Goal: Transaction & Acquisition: Obtain resource

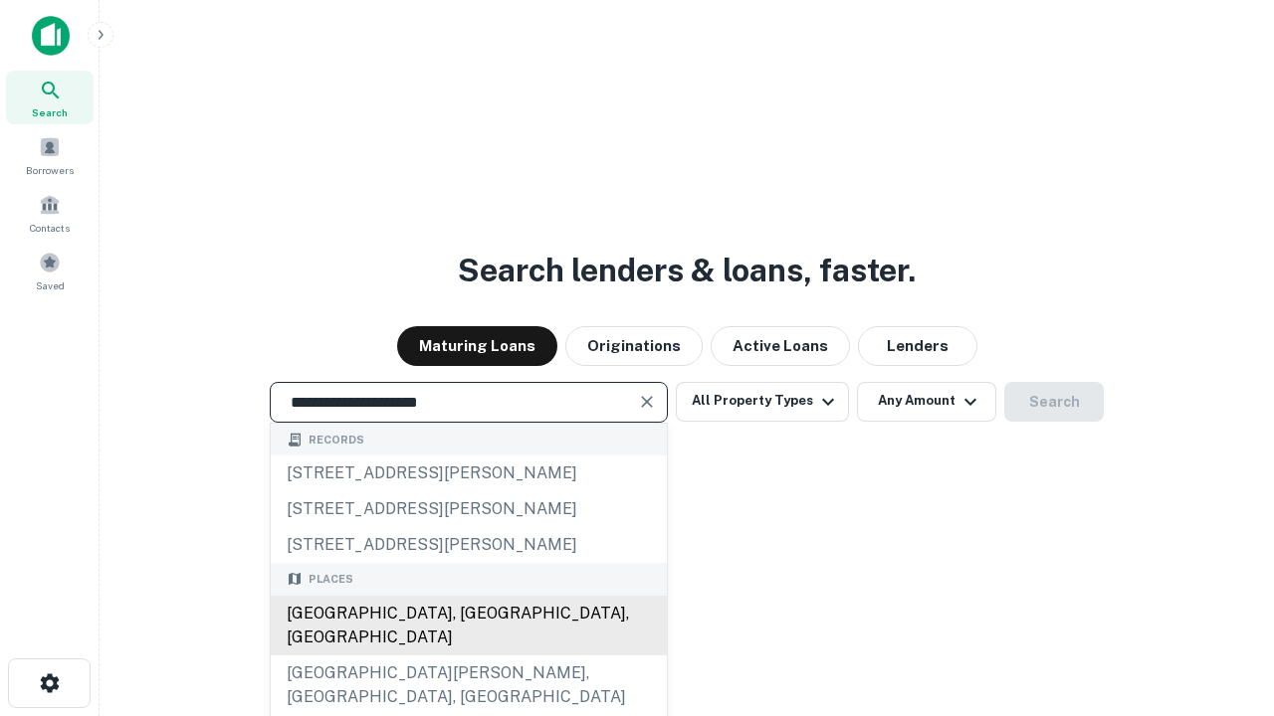
click at [468, 656] on div "[GEOGRAPHIC_DATA], [GEOGRAPHIC_DATA], [GEOGRAPHIC_DATA]" at bounding box center [469, 626] width 396 height 60
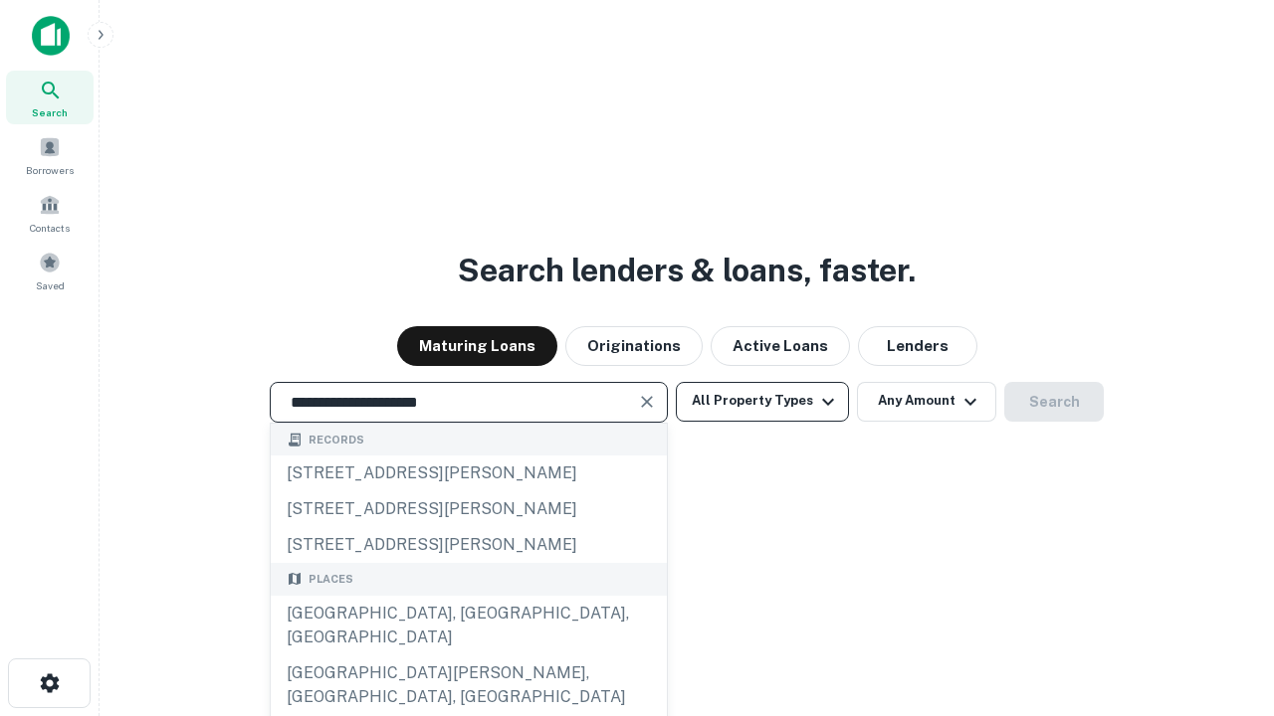
type input "**********"
click at [762, 401] on button "All Property Types" at bounding box center [762, 402] width 173 height 40
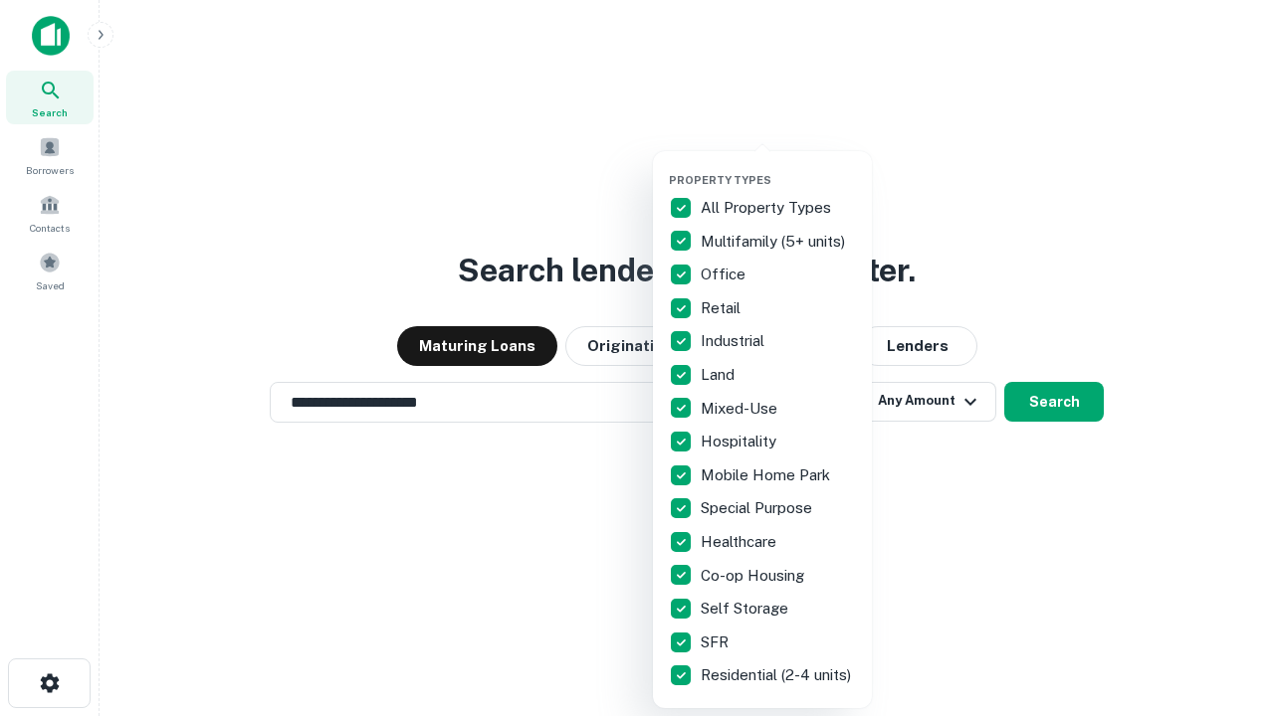
click at [778, 167] on button "button" at bounding box center [778, 167] width 219 height 1
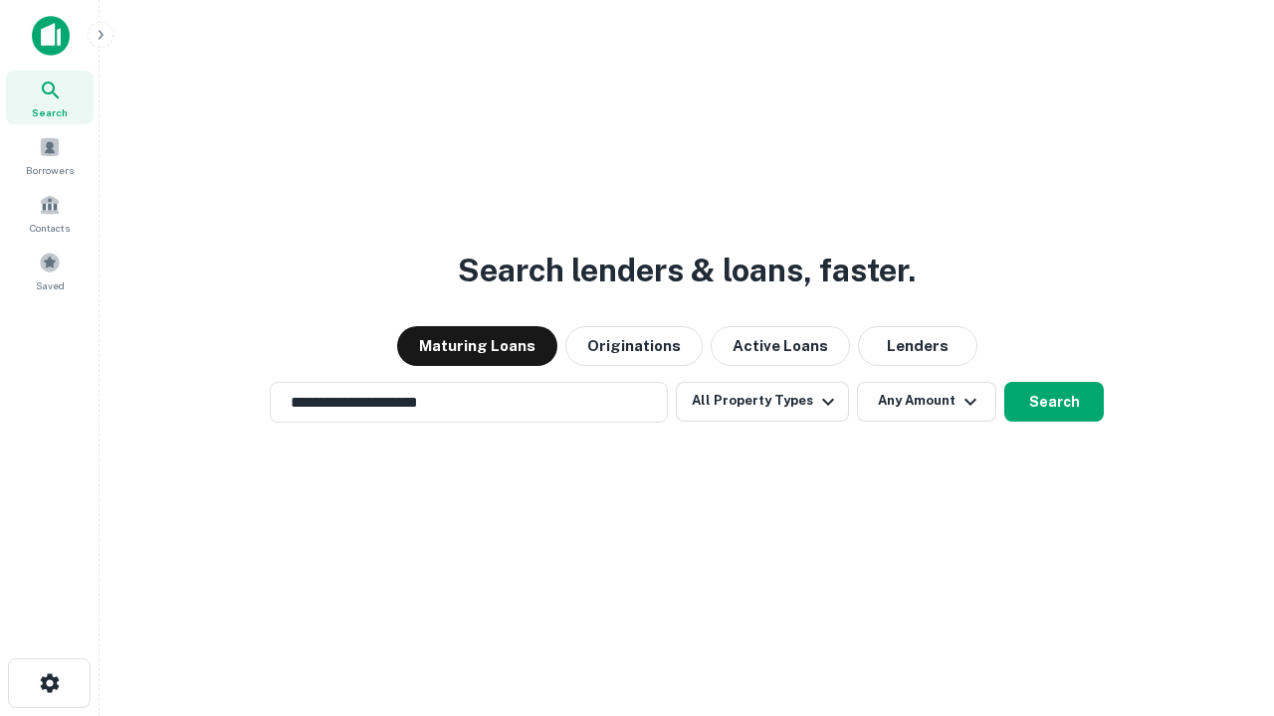
scroll to position [12, 240]
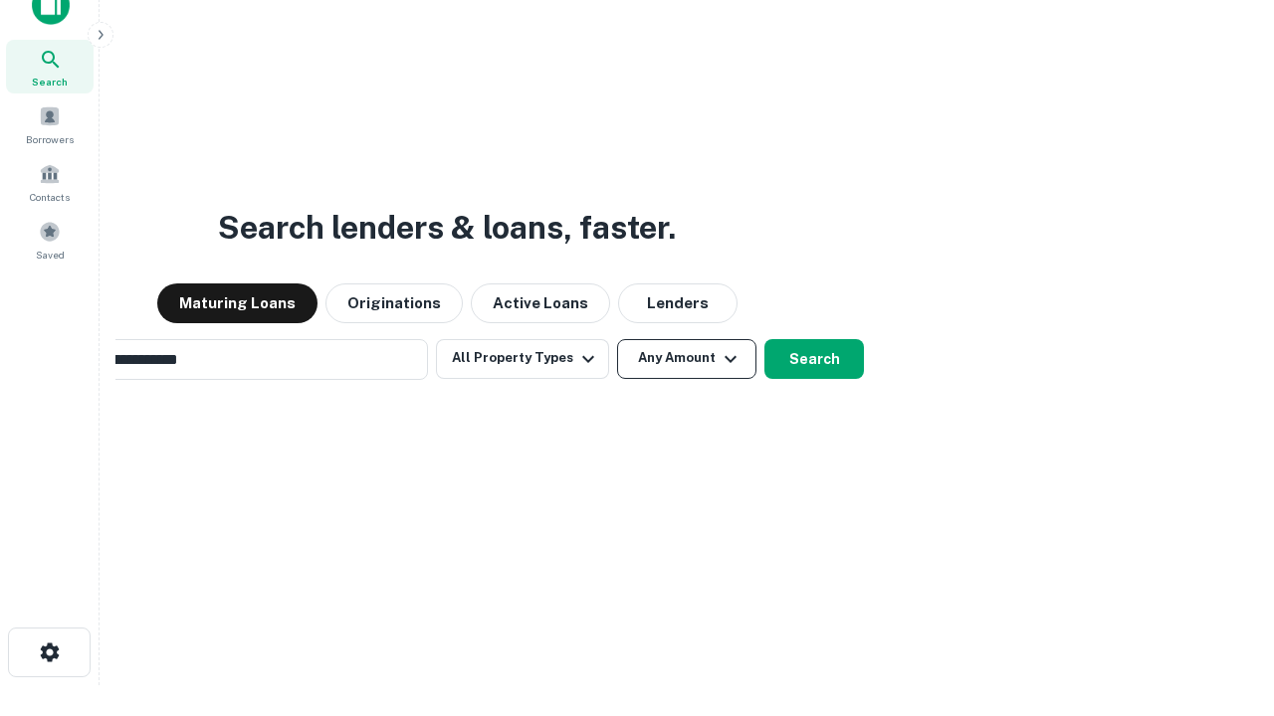
click at [617, 339] on button "Any Amount" at bounding box center [686, 359] width 139 height 40
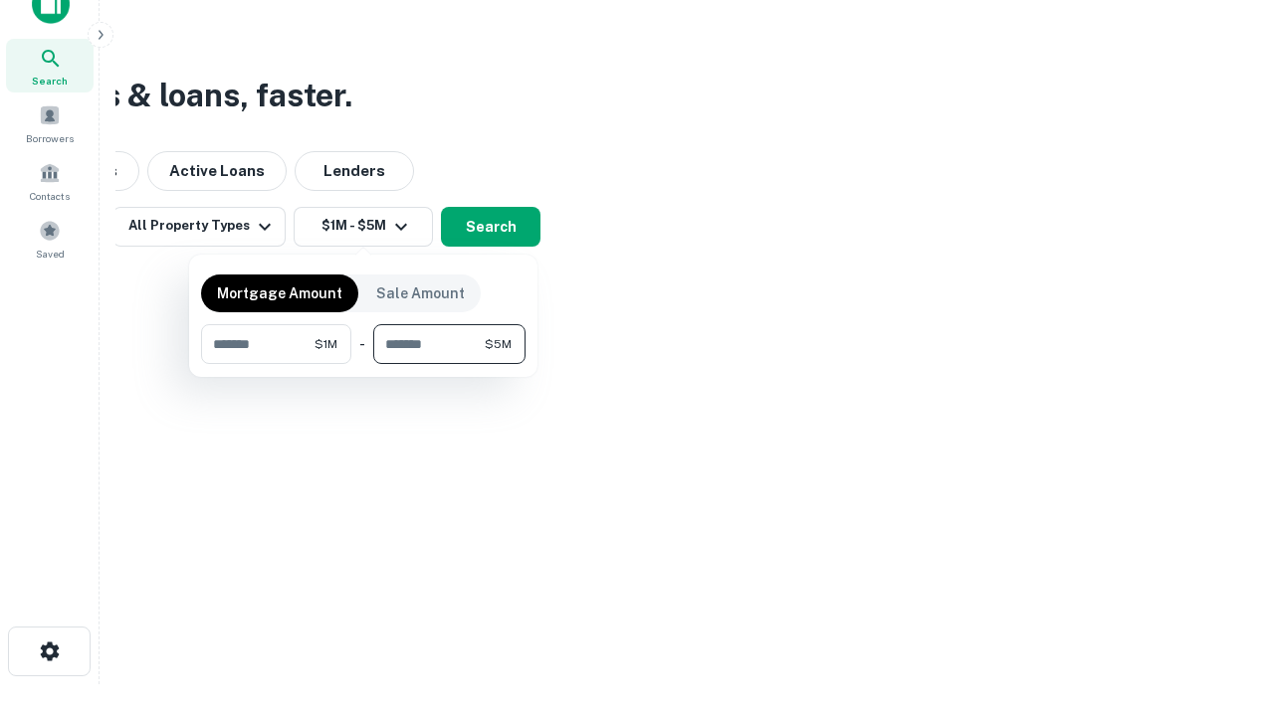
type input "*******"
click at [363, 364] on button "button" at bounding box center [363, 364] width 324 height 1
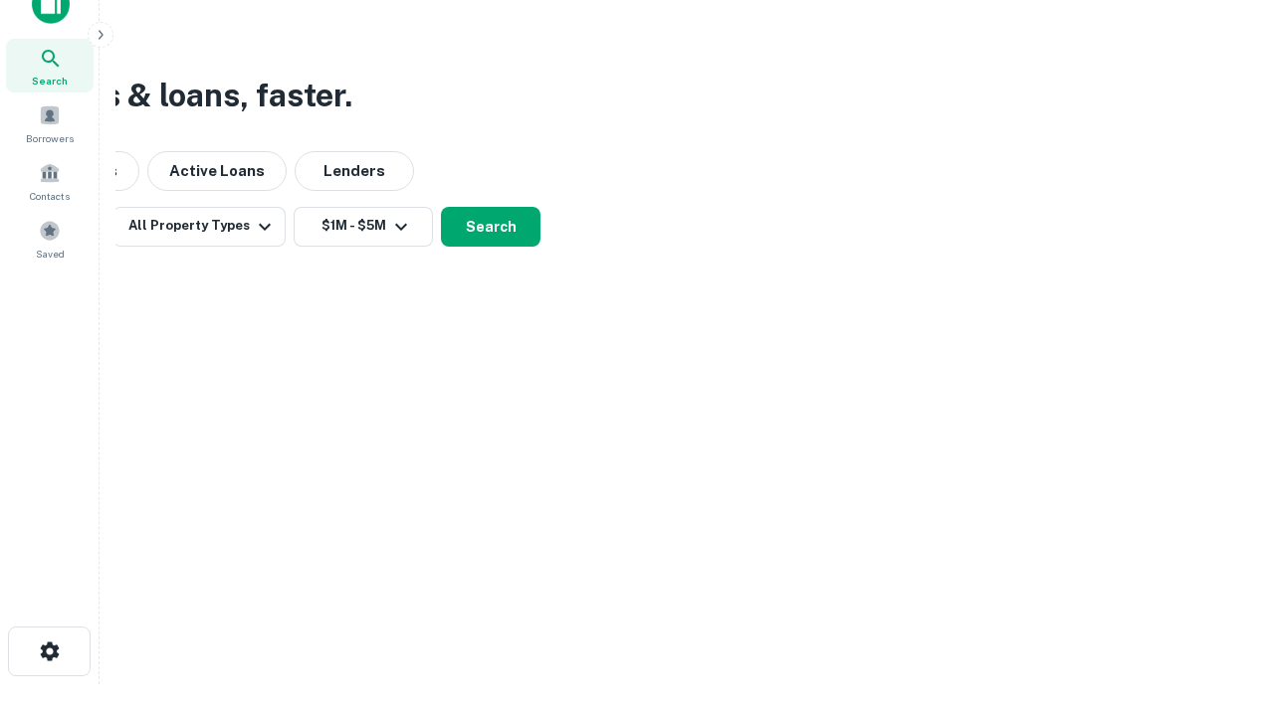
scroll to position [12, 367]
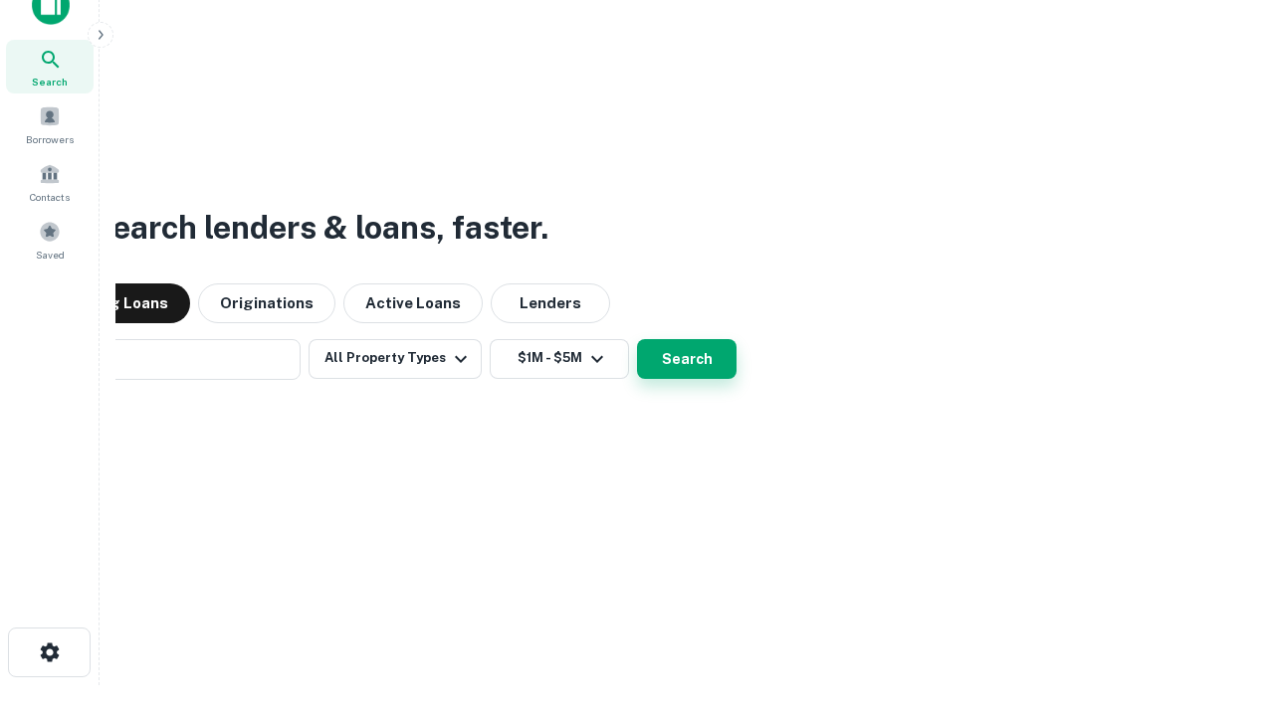
click at [637, 339] on button "Search" at bounding box center [687, 359] width 100 height 40
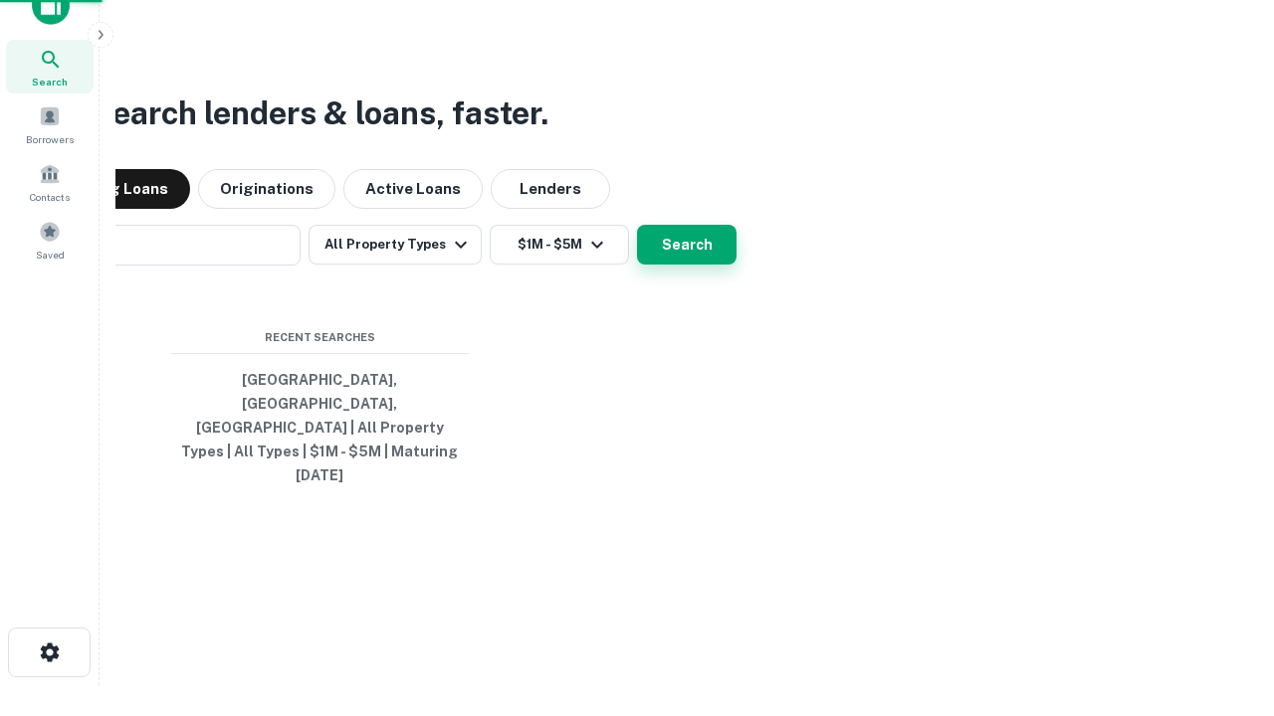
scroll to position [53, 563]
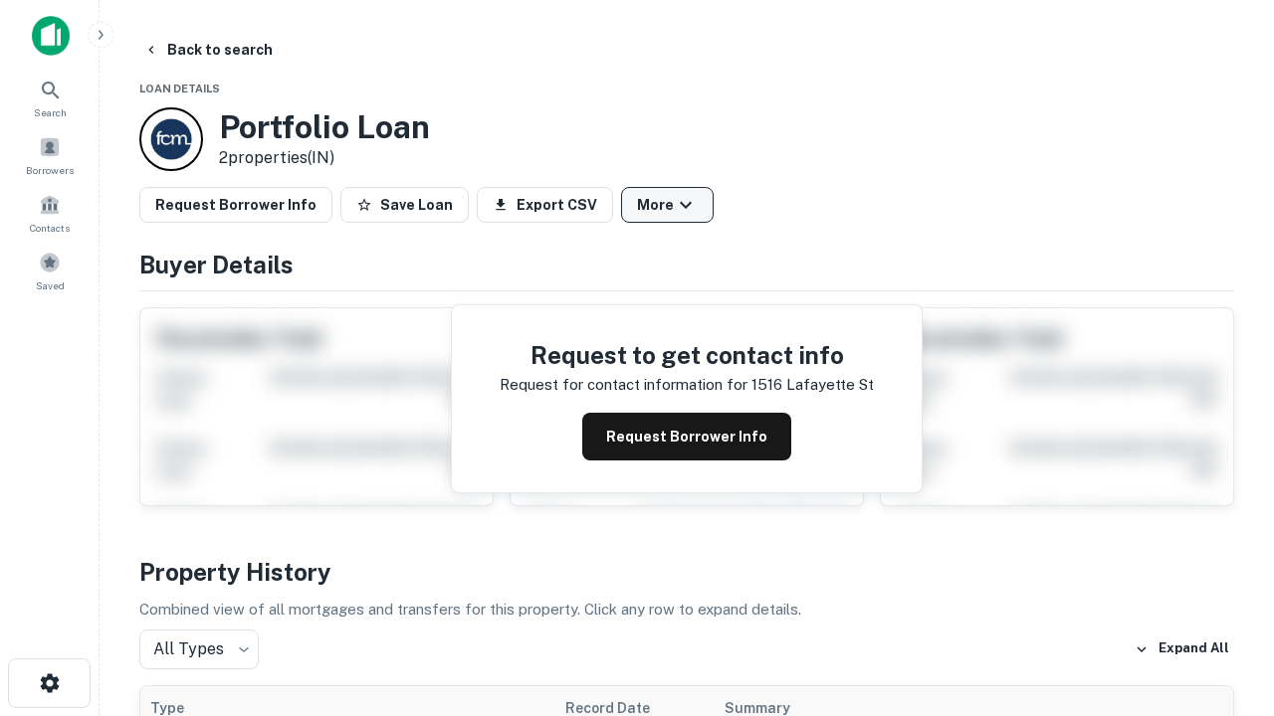
click at [667, 205] on button "More" at bounding box center [667, 205] width 93 height 36
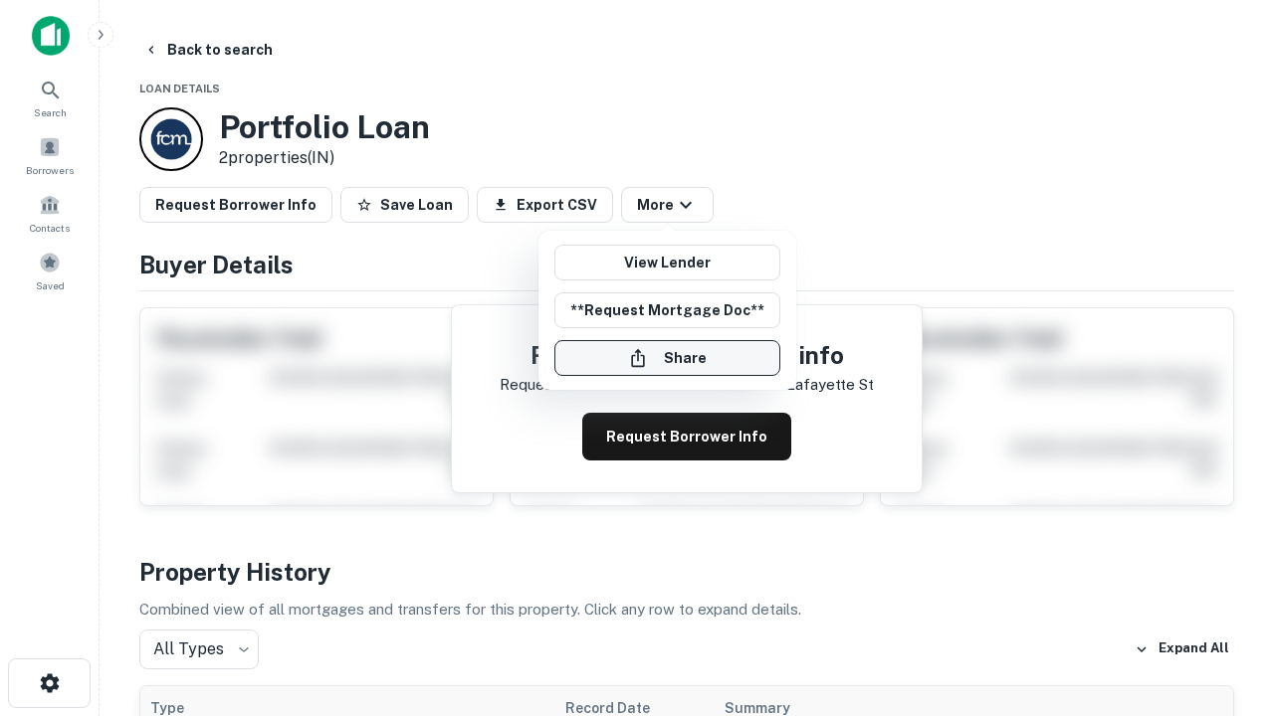
click at [667, 358] on button "Share" at bounding box center [667, 358] width 226 height 36
